Goal: Transaction & Acquisition: Purchase product/service

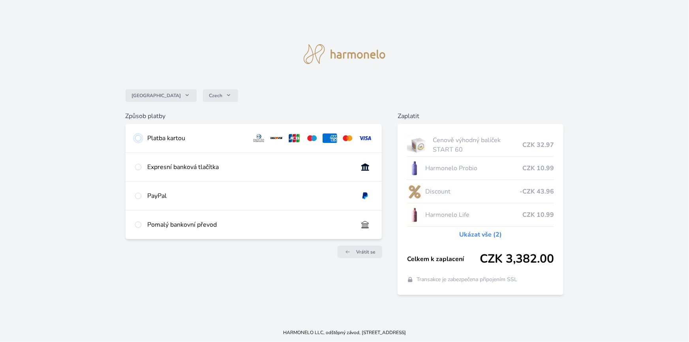
click at [140, 139] on input "radio" at bounding box center [138, 138] width 6 height 6
radio input "true"
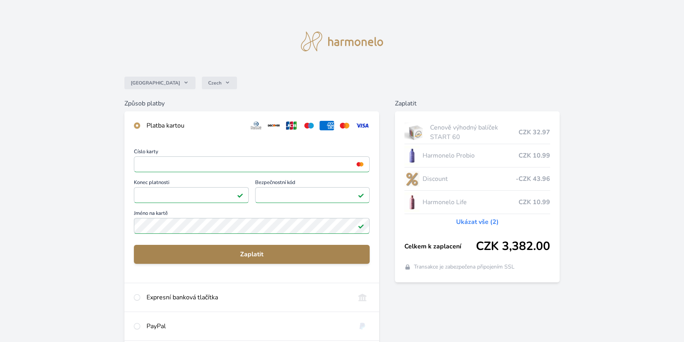
click at [231, 255] on span "Zaplatit" at bounding box center [251, 253] width 223 height 9
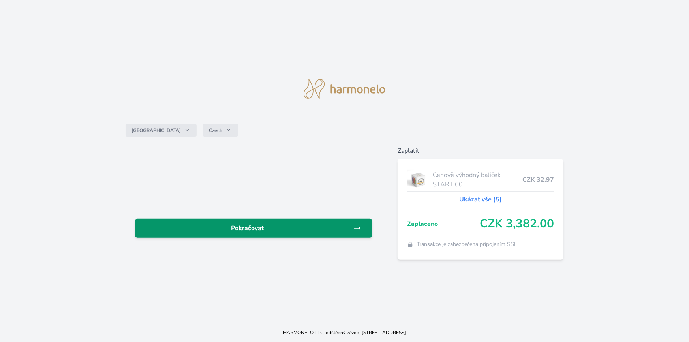
click at [266, 231] on span "Pokračovat" at bounding box center [247, 227] width 212 height 9
